Goal: Find specific page/section: Find specific page/section

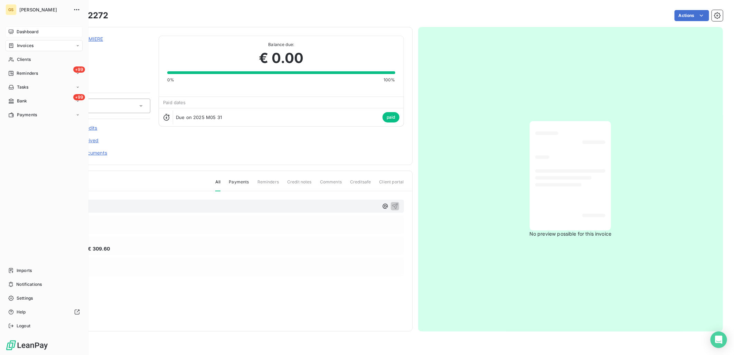
click at [6, 32] on div "Dashboard" at bounding box center [44, 31] width 77 height 11
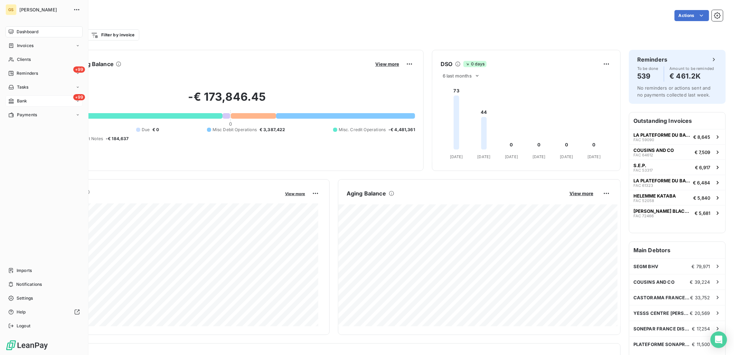
click at [8, 96] on div "+99 Bank" at bounding box center [44, 100] width 77 height 11
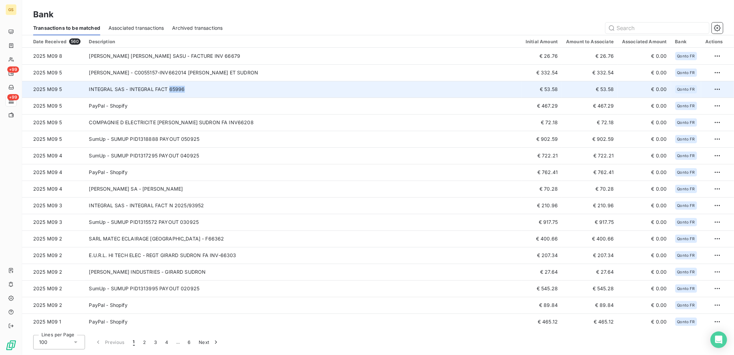
copy td "65996"
drag, startPoint x: 187, startPoint y: 91, endPoint x: 168, endPoint y: 92, distance: 18.7
click at [168, 92] on td "INTEGRAL SAS - INTEGRAL FACT 65996" at bounding box center [303, 89] width 437 height 17
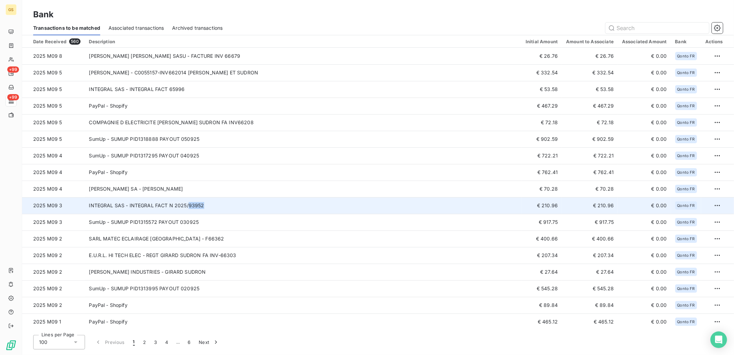
copy td "93952"
drag, startPoint x: 202, startPoint y: 205, endPoint x: 187, endPoint y: 208, distance: 15.8
click at [187, 208] on td "INTEGRAL SAS - INTEGRAL FACT N 2025/93952" at bounding box center [303, 205] width 437 height 17
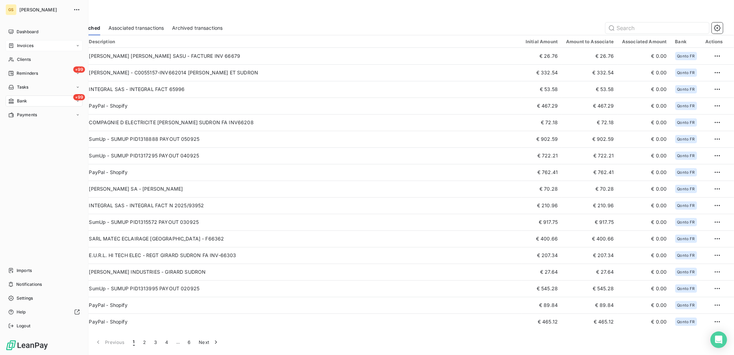
click at [22, 45] on span "Invoices" at bounding box center [25, 45] width 17 height 6
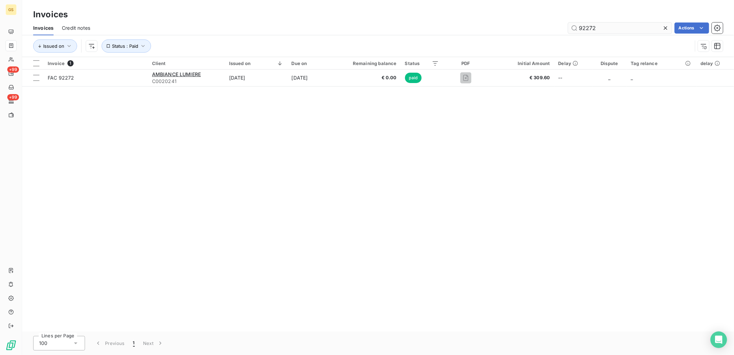
click at [584, 29] on input "92272" at bounding box center [620, 27] width 104 height 11
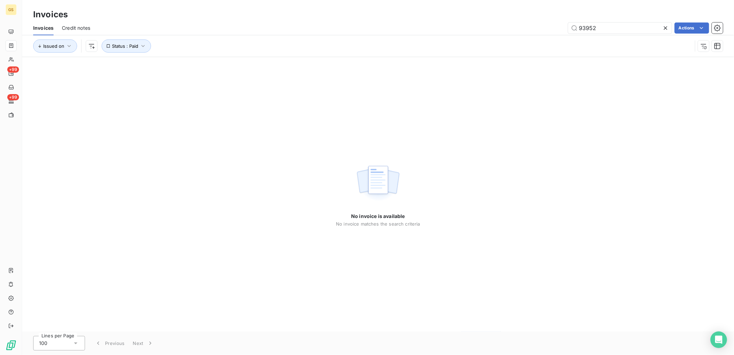
type input "93952"
click at [547, 130] on div "No invoice is available No invoice matches the search criteria" at bounding box center [378, 194] width 712 height 274
click at [539, 137] on div "No invoice is available No invoice matches the search criteria" at bounding box center [378, 194] width 712 height 274
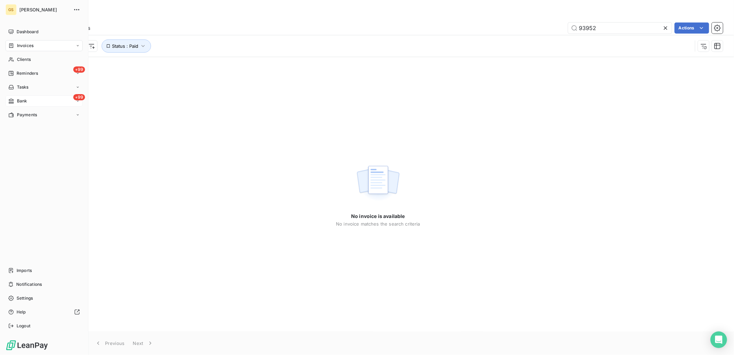
click at [28, 104] on div "+99 Bank" at bounding box center [44, 100] width 77 height 11
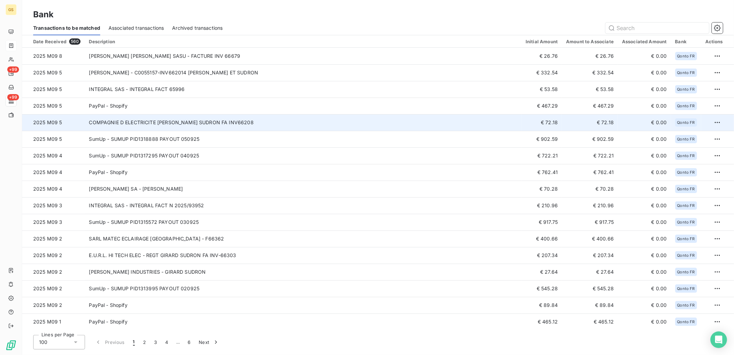
copy td "66208"
drag, startPoint x: 263, startPoint y: 124, endPoint x: 241, endPoint y: 122, distance: 21.9
click at [241, 122] on td "COMPAGNIE D ELECTRICITE [PERSON_NAME] SUDRON FA INV66208" at bounding box center [303, 122] width 437 height 17
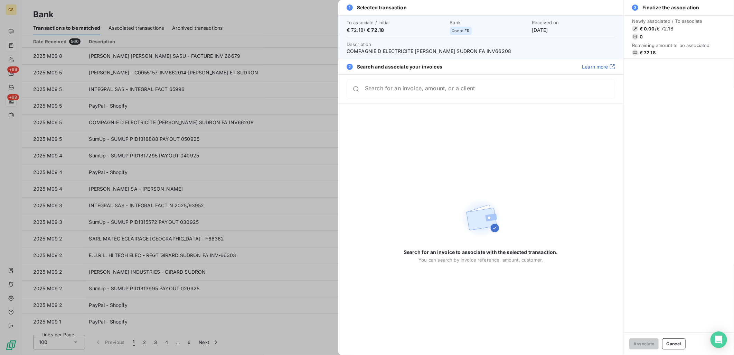
click at [242, 155] on div at bounding box center [367, 177] width 734 height 355
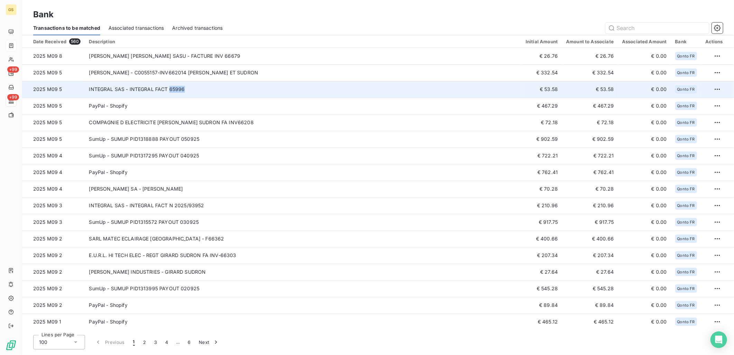
drag, startPoint x: 204, startPoint y: 90, endPoint x: 168, endPoint y: 90, distance: 35.9
click at [168, 90] on td "INTEGRAL SAS - INTEGRAL FACT 65996" at bounding box center [303, 89] width 437 height 17
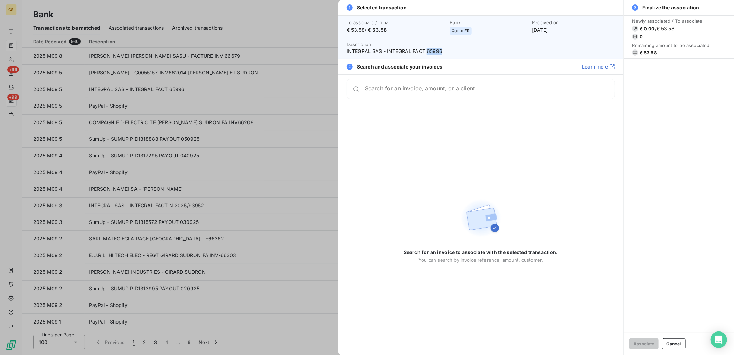
drag, startPoint x: 448, startPoint y: 48, endPoint x: 427, endPoint y: 52, distance: 21.4
click at [427, 52] on span "INTEGRAL SAS - INTEGRAL FACT 65996" at bounding box center [481, 51] width 268 height 7
copy span "65996"
click at [280, 101] on div at bounding box center [367, 177] width 734 height 355
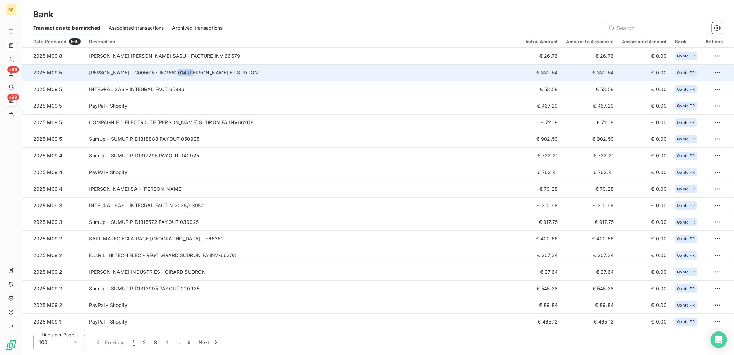
copy td "662014"
drag, startPoint x: 191, startPoint y: 73, endPoint x: 174, endPoint y: 74, distance: 17.3
click at [174, 74] on td "[PERSON_NAME] - C0055157-INV662014 [PERSON_NAME] ET SUDRON" at bounding box center [303, 72] width 437 height 17
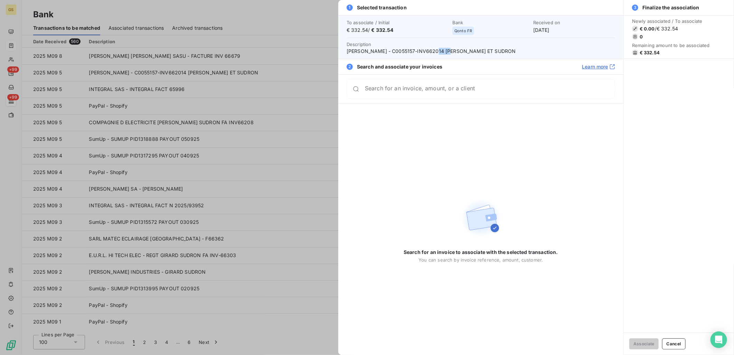
drag, startPoint x: 436, startPoint y: 52, endPoint x: 450, endPoint y: 49, distance: 14.1
click at [450, 49] on span "[PERSON_NAME] - C0055157-INV662014 [PERSON_NAME] ET SUDRON" at bounding box center [481, 51] width 268 height 7
copy span "62014"
click at [363, 54] on span "[PERSON_NAME] - C0055157-INV662014 [PERSON_NAME] ET SUDRON" at bounding box center [481, 51] width 268 height 7
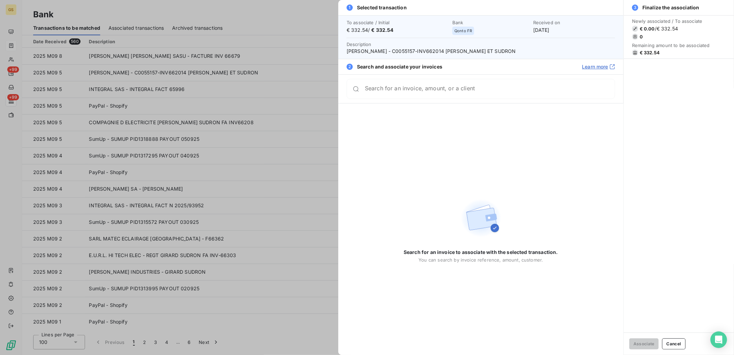
click at [409, 47] on span "Description [PERSON_NAME] - C0055157-INV662014 [PERSON_NAME] ET [PERSON_NAME]" at bounding box center [481, 48] width 268 height 14
click at [409, 50] on span "[PERSON_NAME] - C0055157-INV662014 [PERSON_NAME] ET SUDRON" at bounding box center [481, 51] width 268 height 7
copy span "C0055157"
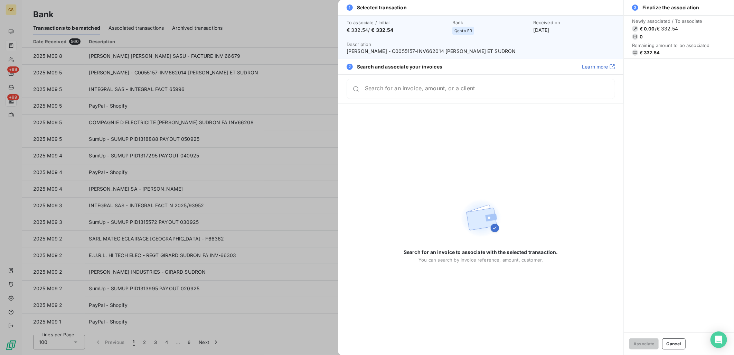
click at [242, 92] on div at bounding box center [367, 177] width 734 height 355
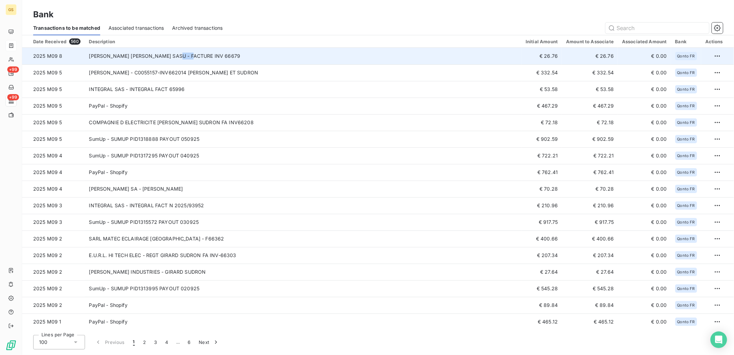
copy td "66679"
drag, startPoint x: 197, startPoint y: 56, endPoint x: 177, endPoint y: 57, distance: 20.0
click at [177, 57] on td "[PERSON_NAME] [PERSON_NAME] SASU - FACTURE INV 66679" at bounding box center [303, 56] width 437 height 17
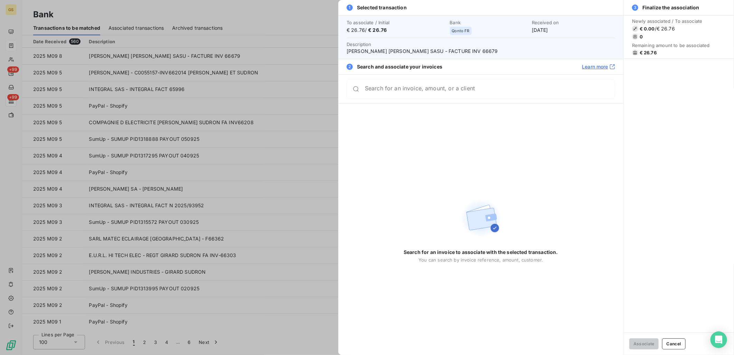
click at [310, 124] on div at bounding box center [367, 177] width 734 height 355
